Goal: Transaction & Acquisition: Purchase product/service

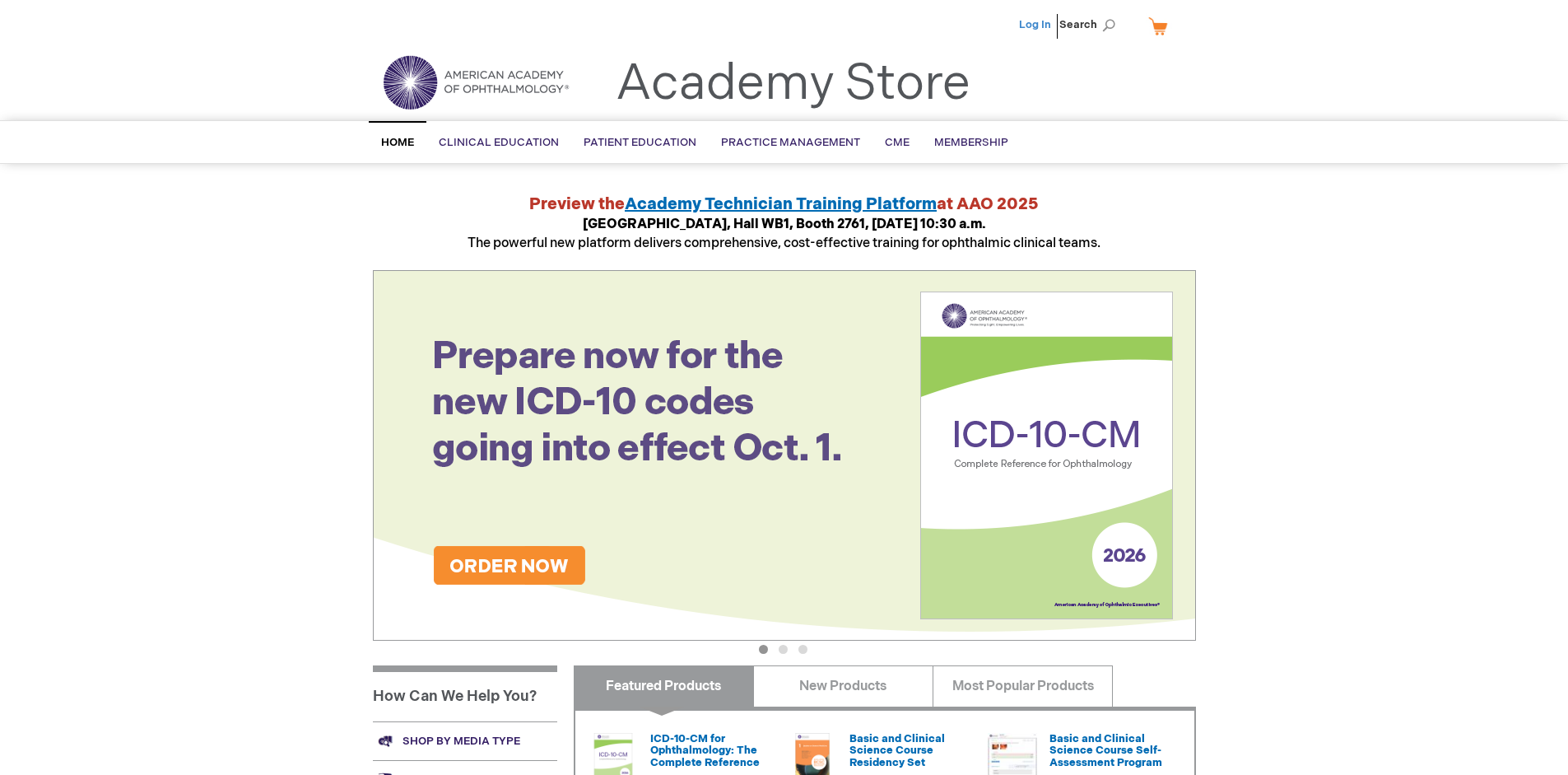
click at [1036, 24] on link "Log In" at bounding box center [1035, 24] width 32 height 13
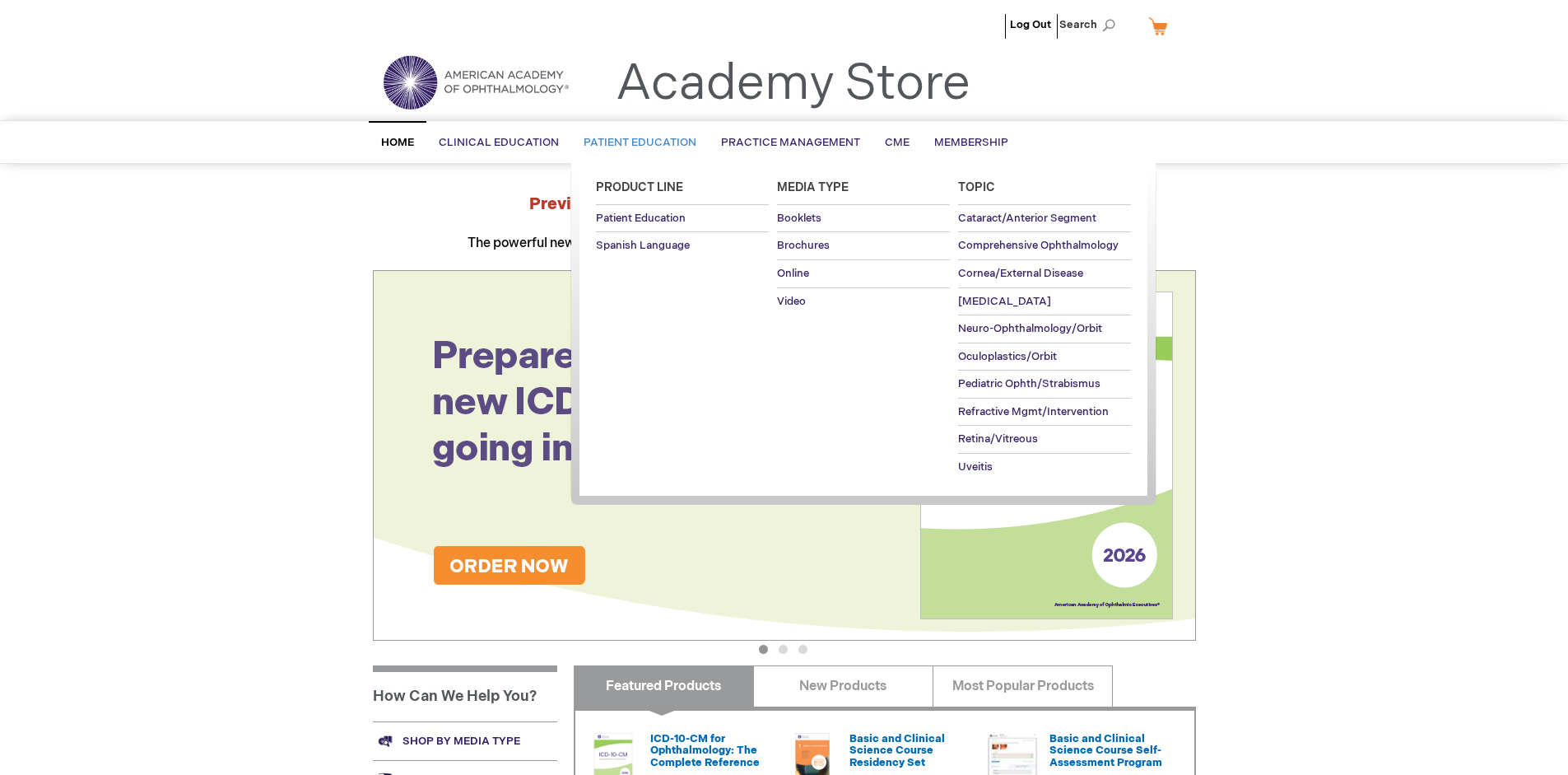
click at [635, 143] on span "Patient Education" at bounding box center [640, 143] width 113 height 13
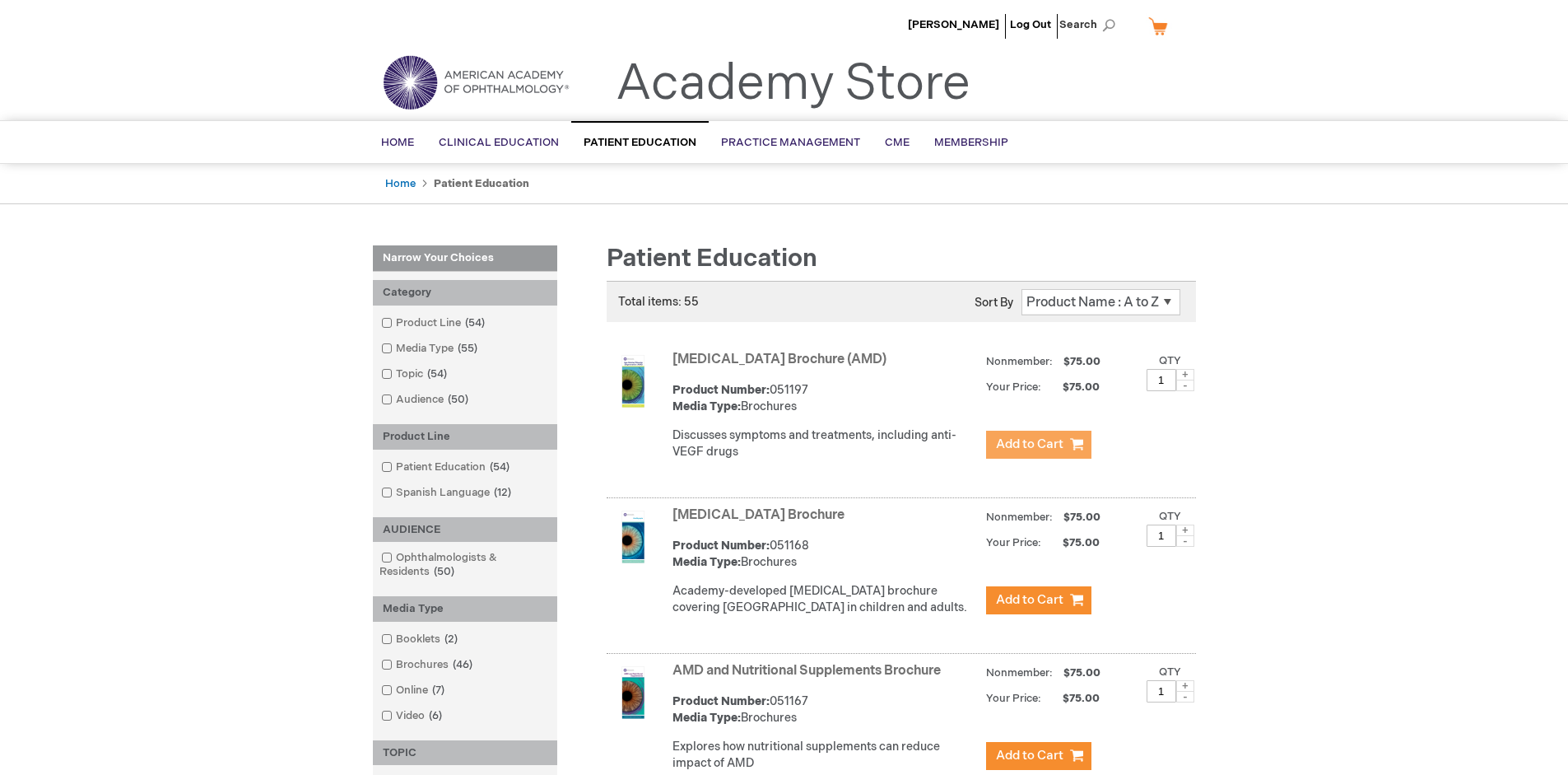
click at [1038, 444] on span "Add to Cart" at bounding box center [1030, 443] width 68 height 16
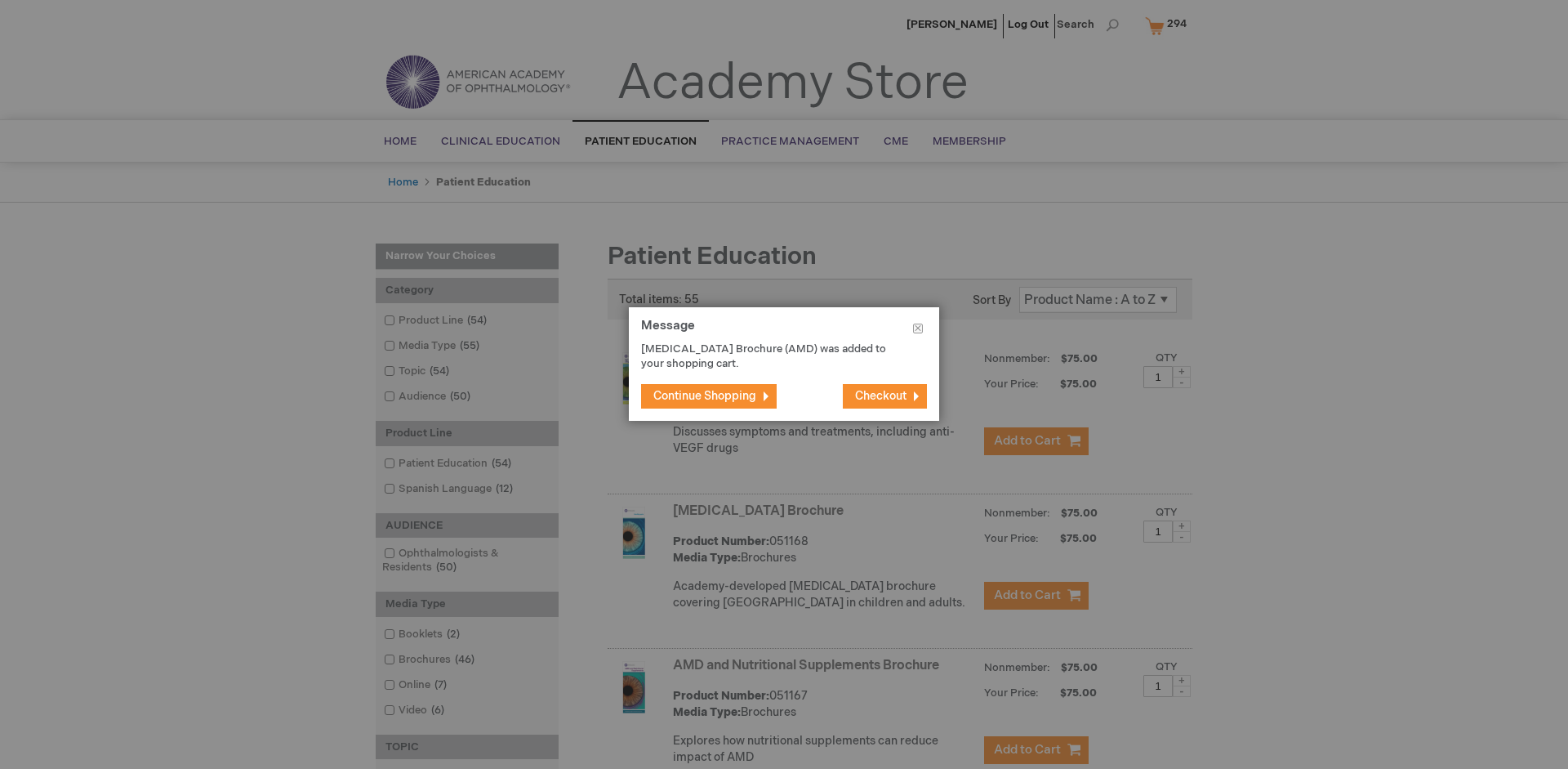
click at [705, 395] on span "Continue Shopping" at bounding box center [705, 395] width 103 height 14
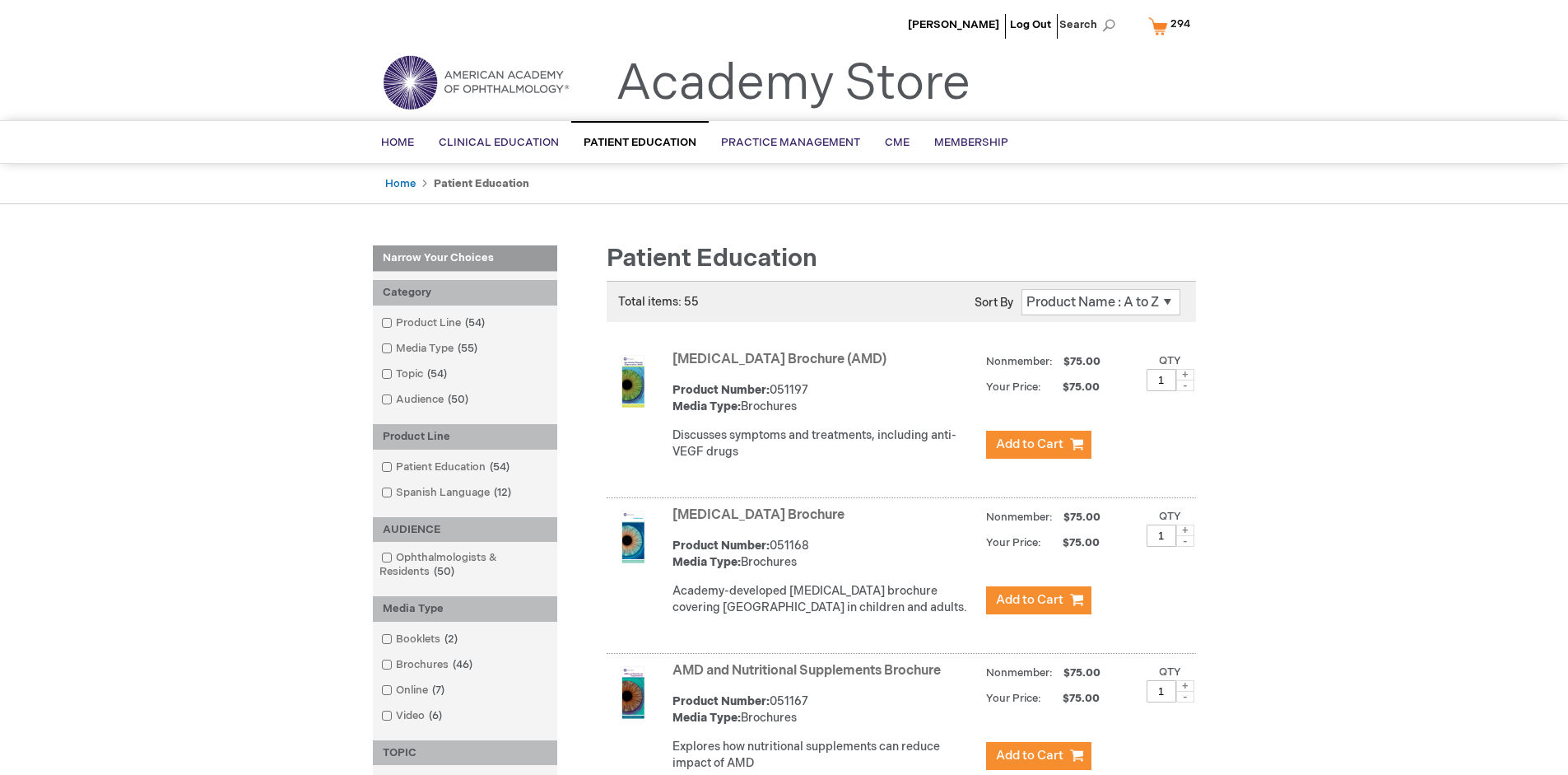
click at [810, 678] on link "AMD and Nutritional Supplements Brochure" at bounding box center [807, 670] width 269 height 16
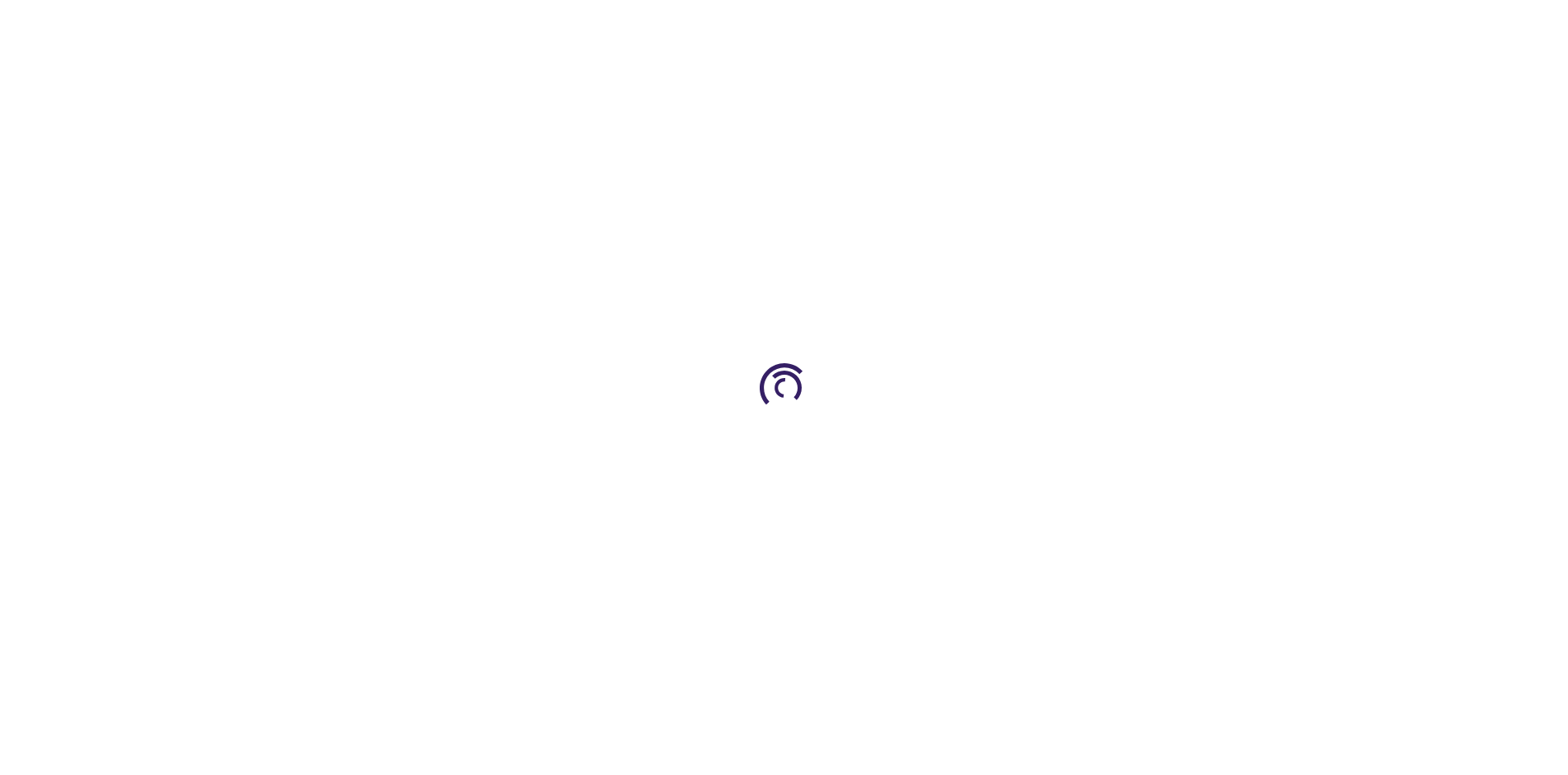
type input "1"
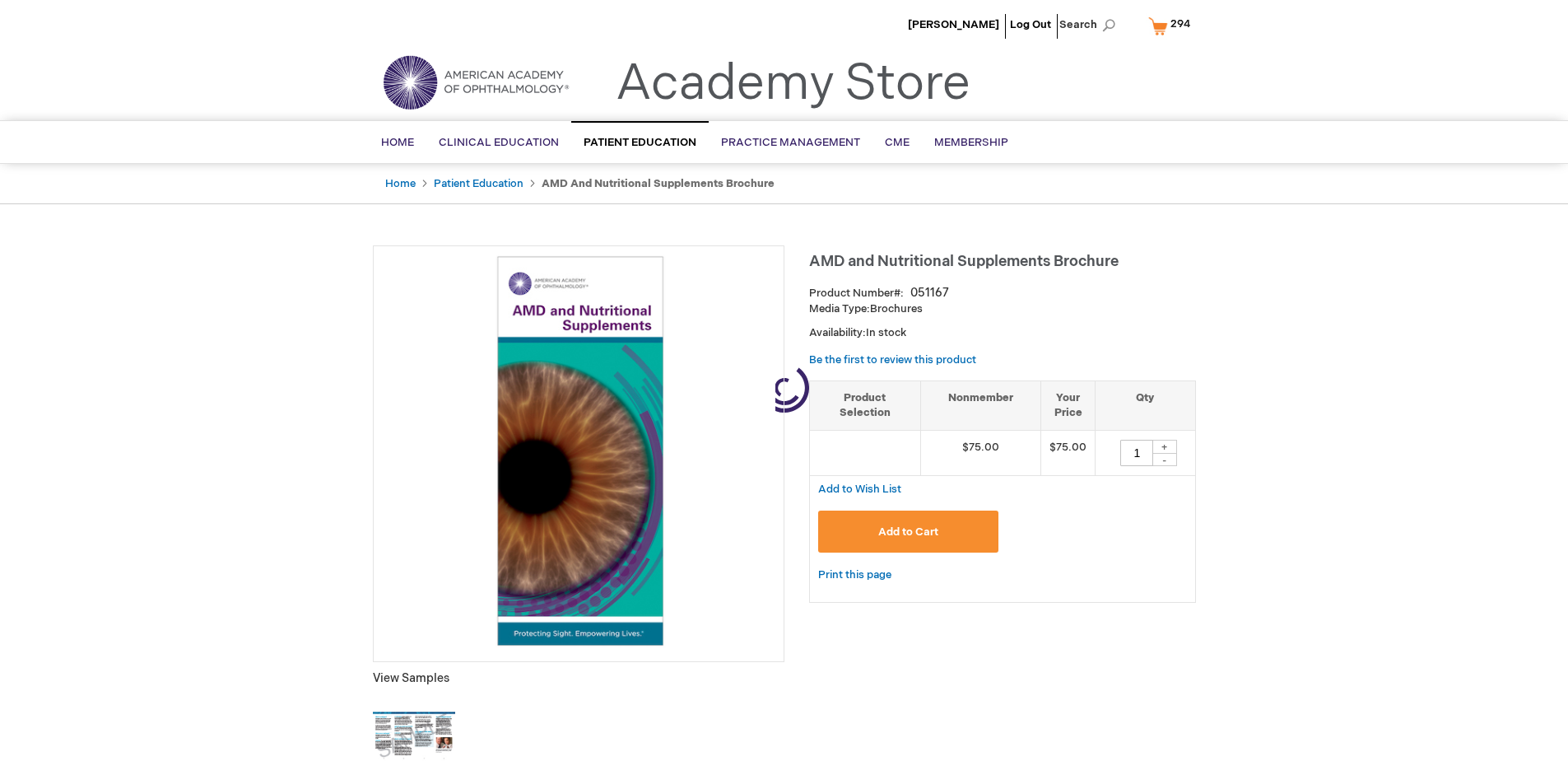
click at [908, 531] on span "Add to Cart" at bounding box center [908, 532] width 60 height 13
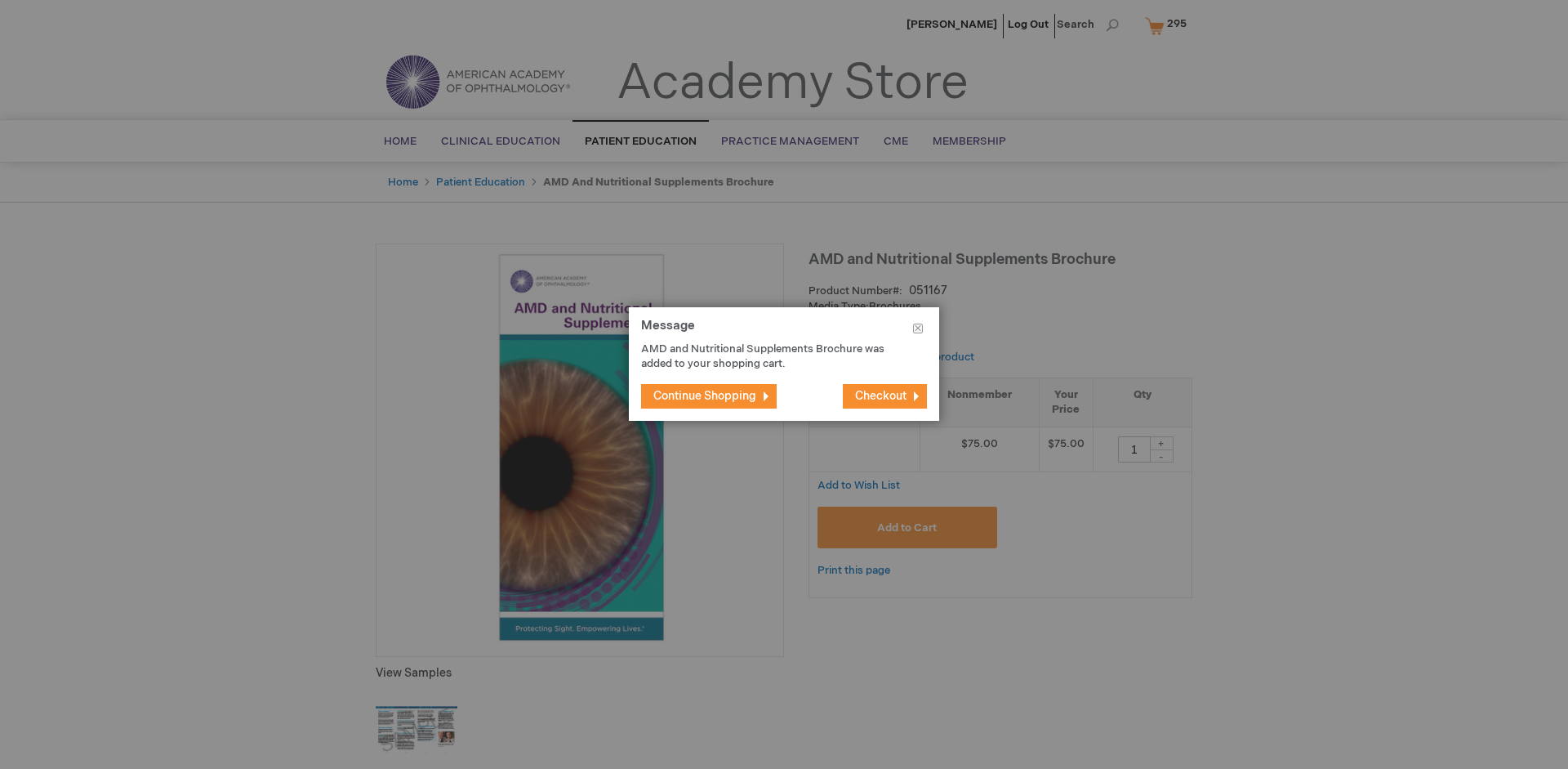
click at [705, 395] on span "Continue Shopping" at bounding box center [705, 395] width 103 height 14
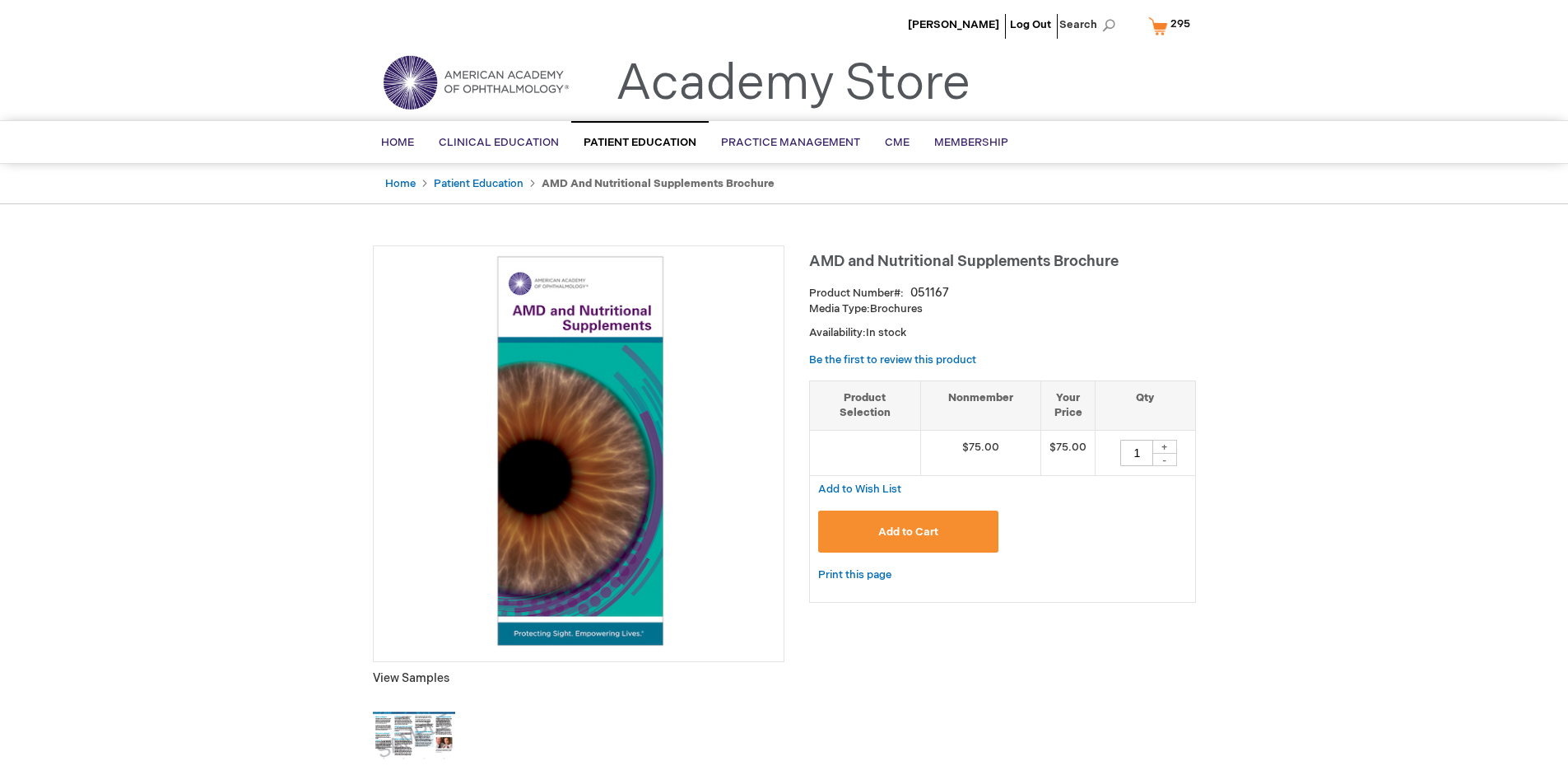
click at [1172, 25] on span "295" at bounding box center [1180, 23] width 20 height 13
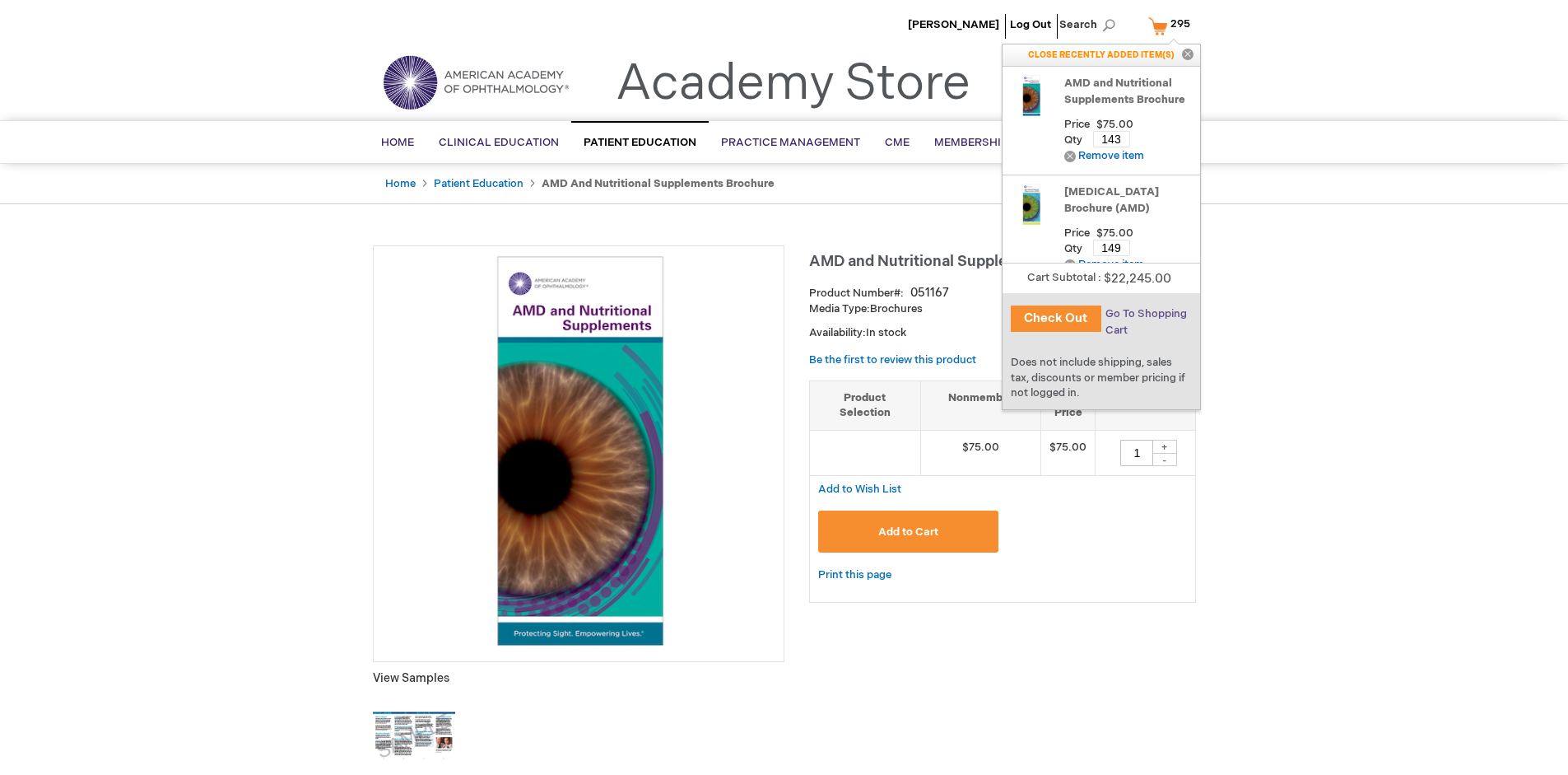
click at [1144, 314] on span "Go To Shopping Cart" at bounding box center [1146, 322] width 82 height 30
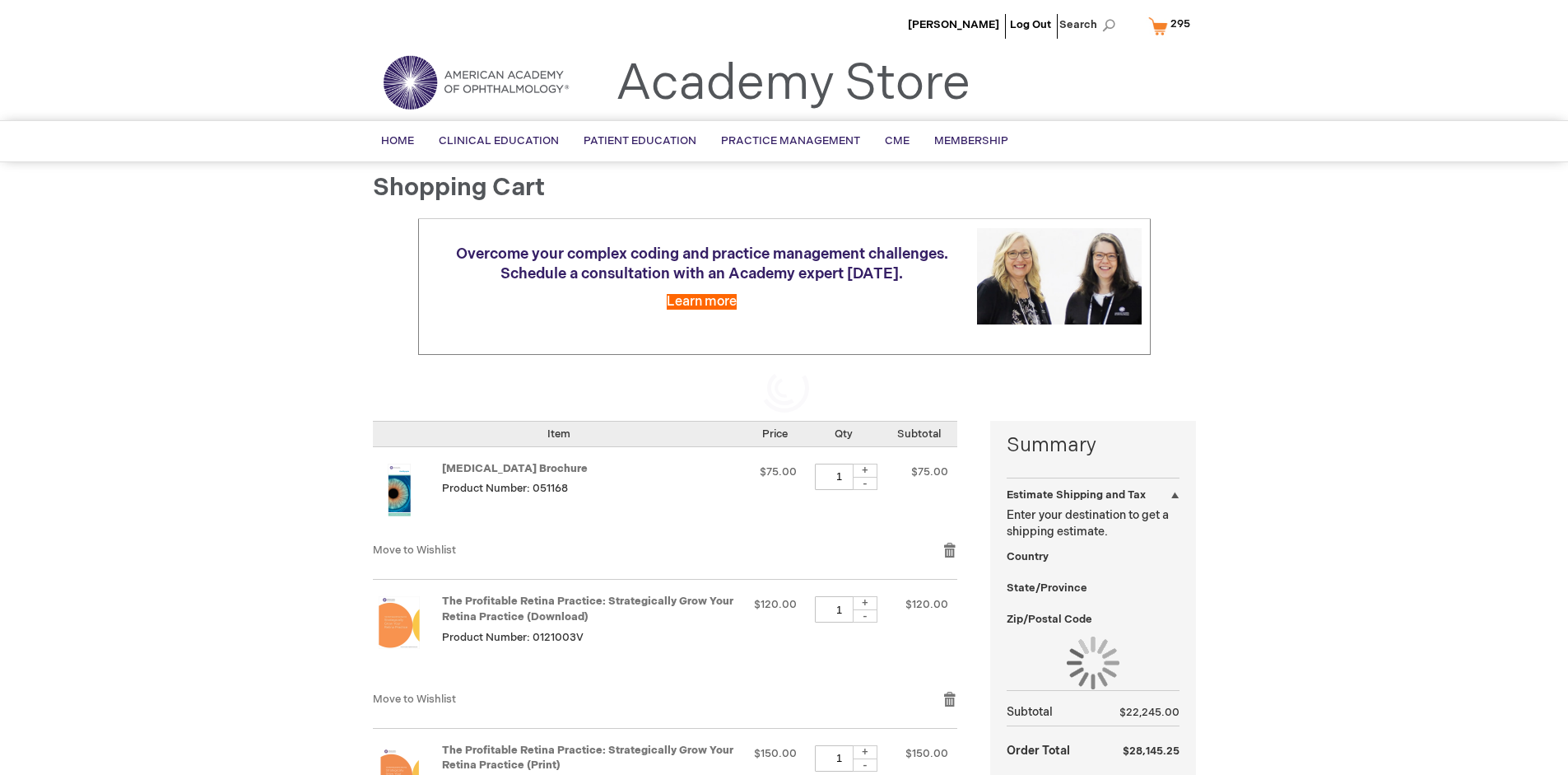
select select "US"
select select "41"
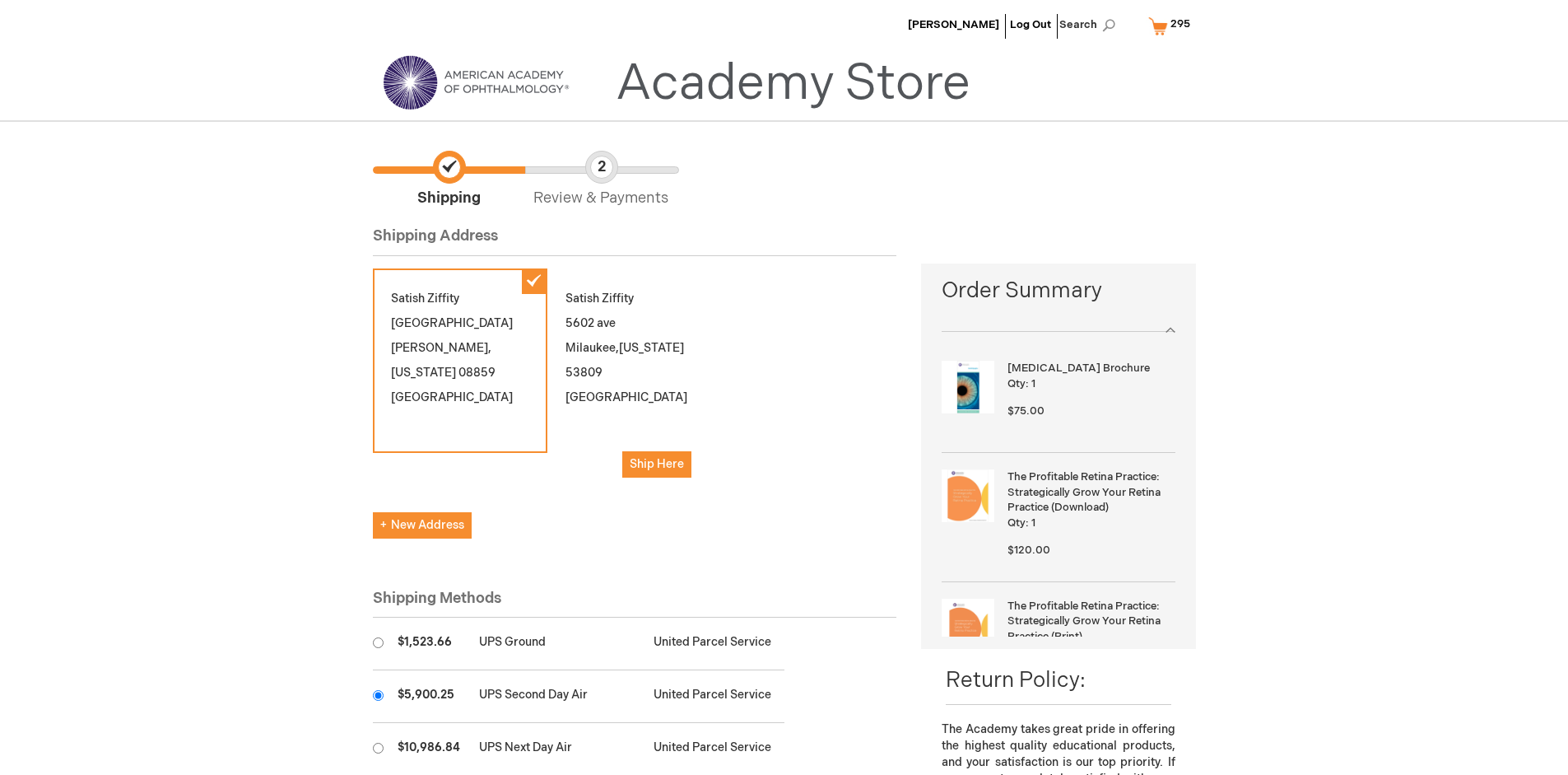
click at [378, 695] on input "radio" at bounding box center [378, 694] width 10 height 10
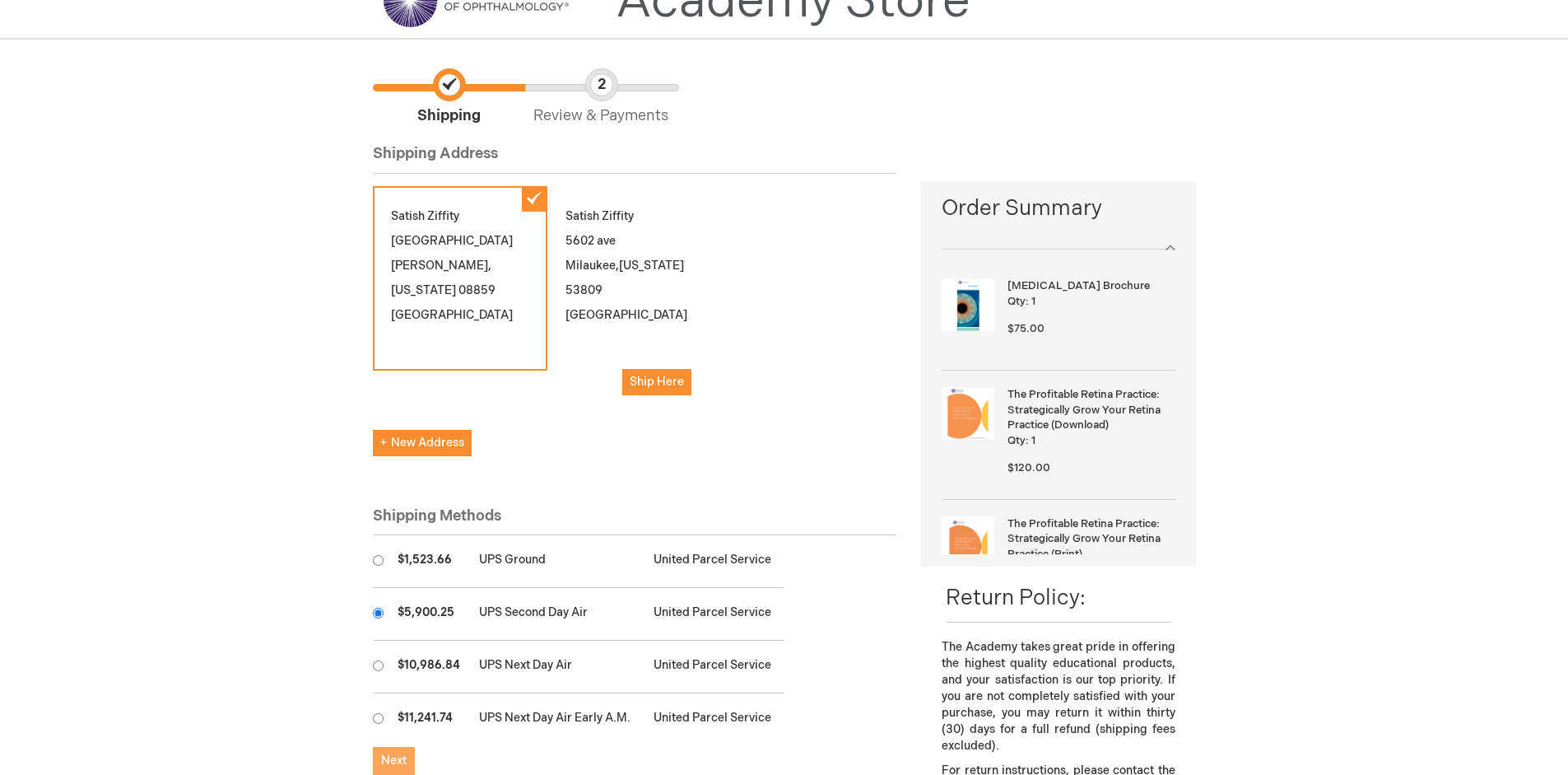
click at [394, 761] on span "Next" at bounding box center [394, 760] width 25 height 14
